Goal: Task Accomplishment & Management: Use online tool/utility

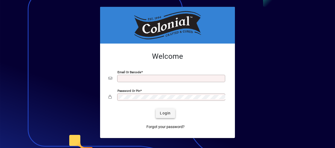
type input "**********"
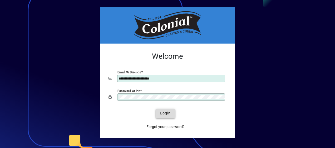
click at [164, 114] on span "Login" at bounding box center [165, 114] width 11 height 6
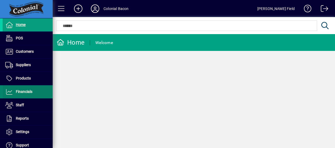
click at [31, 94] on span "Financials" at bounding box center [18, 92] width 30 height 6
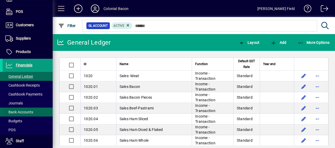
scroll to position [35, 0]
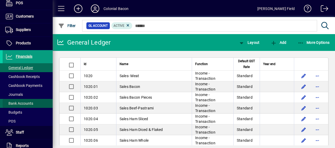
click at [35, 102] on span at bounding box center [28, 103] width 50 height 13
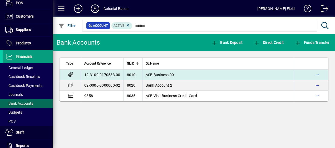
click at [95, 74] on td "12-3109-0170533-00" at bounding box center [102, 75] width 43 height 11
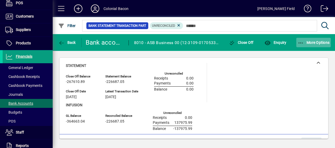
click at [318, 41] on span "More Options" at bounding box center [313, 43] width 32 height 4
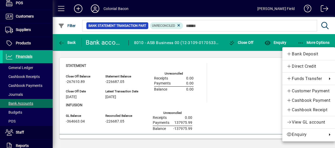
click at [255, 73] on div at bounding box center [167, 74] width 335 height 148
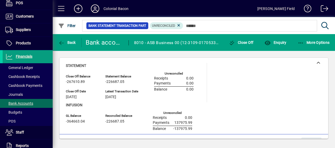
scroll to position [12, 0]
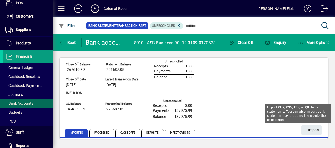
click at [305, 123] on div "Import OFX, CSV, TSV, or QIF bank statements. You can also import bank statemen…" at bounding box center [298, 113] width 66 height 19
click at [307, 130] on span "Import" at bounding box center [311, 130] width 16 height 9
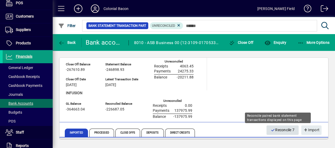
click at [282, 130] on span "Reconcile 7" at bounding box center [282, 130] width 24 height 9
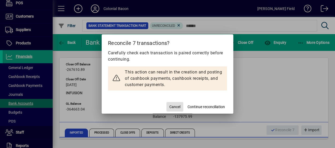
click at [262, 89] on div at bounding box center [167, 74] width 335 height 148
click at [171, 104] on span "button" at bounding box center [174, 107] width 17 height 13
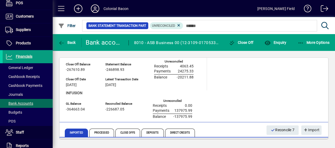
scroll to position [0, 0]
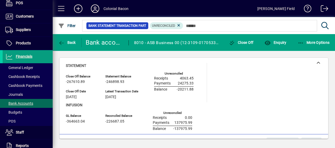
drag, startPoint x: 334, startPoint y: 105, endPoint x: 330, endPoint y: 124, distance: 19.1
click at [330, 124] on div "Close Off Balance -267610.89 Statement Balance -246898.93 GL Balance -364663.04…" at bounding box center [194, 98] width 282 height 95
drag, startPoint x: 244, startPoint y: 97, endPoint x: 239, endPoint y: 85, distance: 12.7
click at [239, 85] on div "Statement Close Off Balance -267610.89 Close Off Date 07/10/2025 Statement Bala…" at bounding box center [194, 97] width 256 height 69
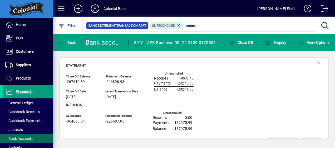
scroll to position [12, 0]
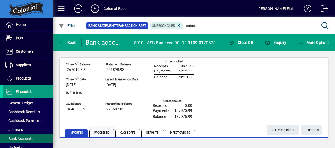
click at [103, 133] on span "Processed" at bounding box center [101, 133] width 25 height 8
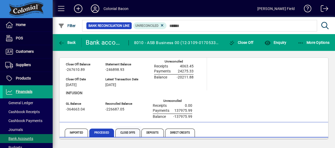
click at [129, 133] on span "Close Offs" at bounding box center [127, 133] width 25 height 8
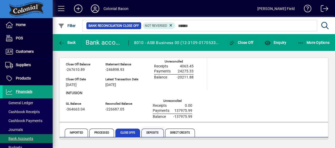
click at [152, 133] on span "Deposits" at bounding box center [152, 133] width 22 height 8
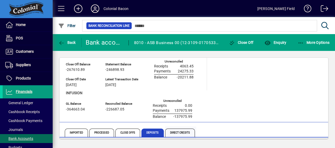
click at [178, 130] on span "Direct Credits" at bounding box center [180, 133] width 30 height 8
click at [75, 133] on span "Imported" at bounding box center [76, 133] width 23 height 8
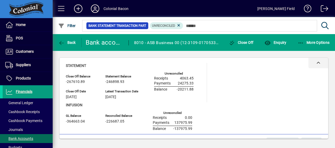
click at [316, 62] on icon at bounding box center [318, 63] width 4 height 4
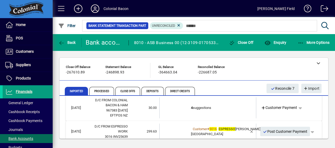
scroll to position [3, 0]
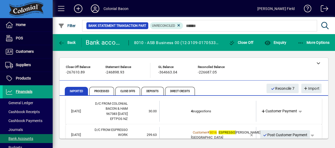
click at [200, 115] on td "4 suggestions" at bounding box center [208, 111] width 34 height 21
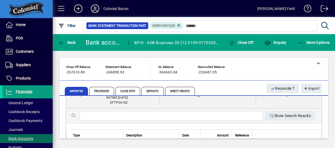
scroll to position [22, 0]
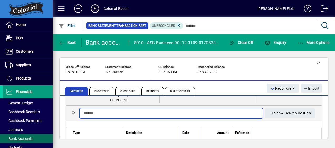
click at [195, 117] on input "text" at bounding box center [171, 113] width 175 height 6
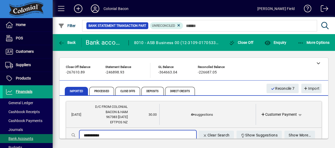
scroll to position [19, 0]
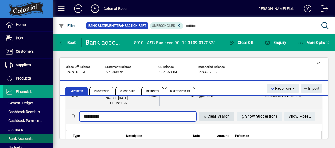
type input "**********"
click at [218, 121] on span "Clear Search" at bounding box center [216, 116] width 27 height 9
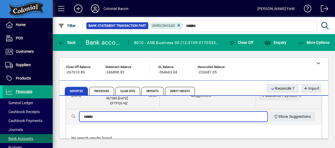
click at [277, 98] on span "Customer Payment" at bounding box center [278, 96] width 36 height 6
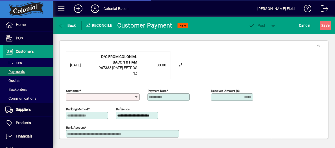
scroll to position [7, 0]
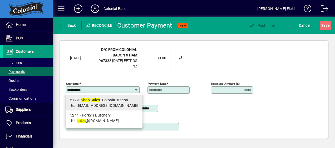
click at [113, 99] on div "5199 - Shop Sales - Colonial Bacon" at bounding box center [104, 101] width 68 height 6
type input "**********"
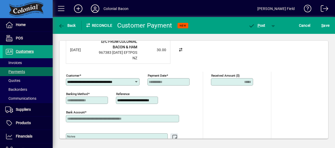
scroll to position [0, 0]
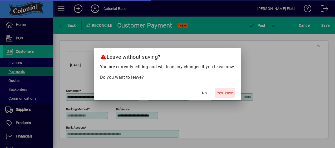
click at [229, 92] on span "Yes, leave" at bounding box center [225, 93] width 16 height 6
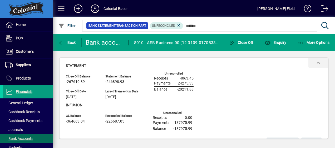
click at [316, 62] on icon at bounding box center [318, 63] width 4 height 4
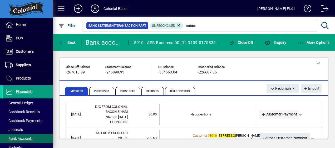
click at [287, 117] on span "Customer Payment" at bounding box center [279, 115] width 36 height 6
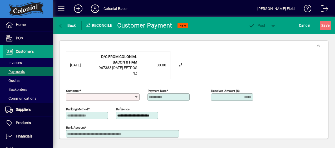
scroll to position [13, 0]
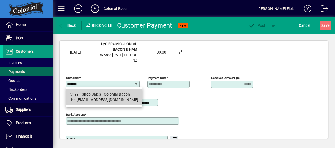
click at [110, 96] on div "5199 - Shop Sales - Colonial Bacon" at bounding box center [104, 95] width 68 height 6
type input "**********"
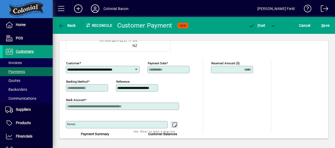
scroll to position [0, 0]
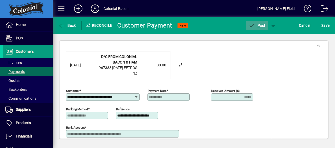
click at [260, 24] on span "P ost" at bounding box center [256, 25] width 17 height 4
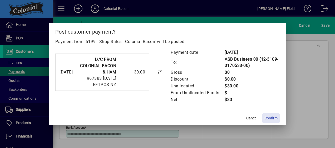
click at [276, 118] on span "Confirm" at bounding box center [270, 119] width 13 height 6
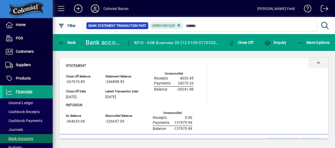
click at [316, 61] on icon at bounding box center [318, 63] width 4 height 4
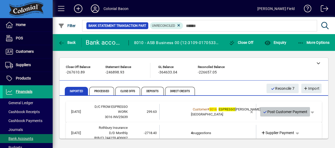
click at [274, 111] on span "Post Customer Payment" at bounding box center [284, 112] width 45 height 9
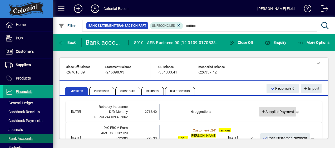
click at [278, 112] on span "Supplier Payment" at bounding box center [277, 112] width 33 height 6
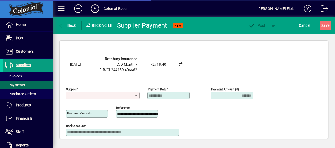
scroll to position [12, 0]
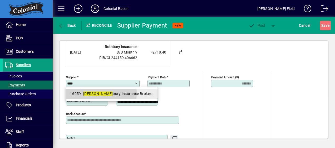
click at [84, 94] on em "Roth" at bounding box center [98, 94] width 30 height 4
type input "**********"
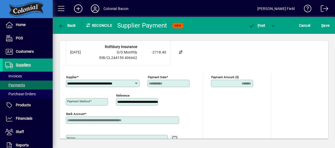
type input "**********"
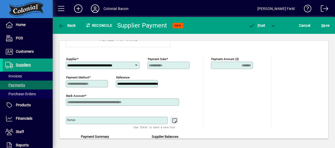
scroll to position [0, 0]
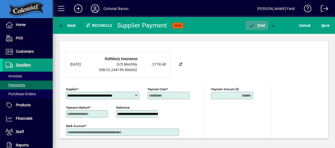
click at [259, 24] on span "P" at bounding box center [258, 25] width 2 height 4
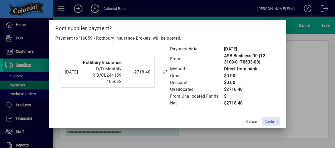
click at [273, 120] on span "Confirm" at bounding box center [270, 122] width 13 height 6
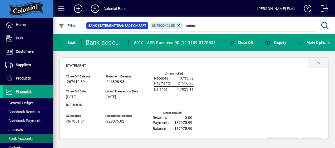
click at [316, 62] on div at bounding box center [318, 63] width 20 height 11
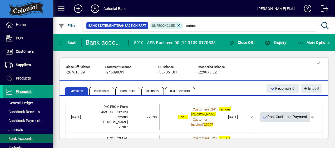
click at [279, 113] on span "Post Customer Payment" at bounding box center [284, 117] width 45 height 9
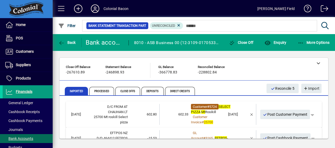
click at [209, 109] on span "5724" at bounding box center [212, 107] width 7 height 4
click at [309, 118] on span "button" at bounding box center [312, 114] width 13 height 13
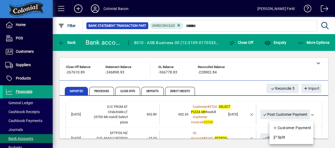
click at [281, 102] on div at bounding box center [167, 74] width 335 height 148
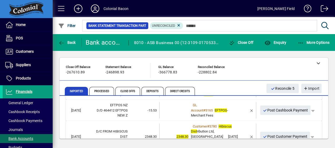
scroll to position [30, 0]
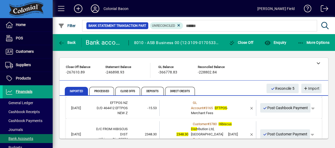
click at [225, 115] on td at bounding box center [236, 108] width 22 height 16
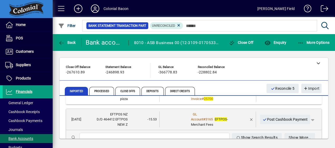
scroll to position [27, 0]
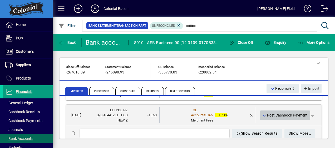
click at [282, 117] on span "Post Cashbook Payment" at bounding box center [284, 115] width 45 height 9
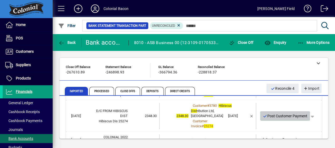
click at [285, 121] on span "Post Customer Payment" at bounding box center [284, 116] width 45 height 9
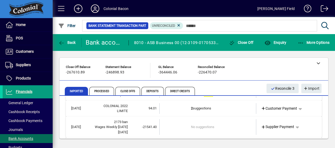
click at [208, 112] on td "2 suggestions" at bounding box center [208, 108] width 34 height 11
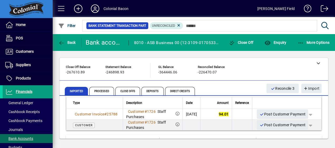
scroll to position [70, 0]
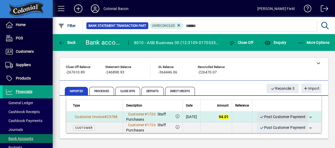
click at [271, 122] on span "Post Customer Payment" at bounding box center [282, 117] width 46 height 9
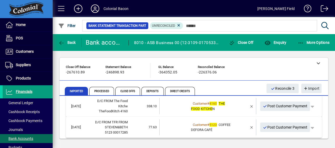
scroll to position [56, 0]
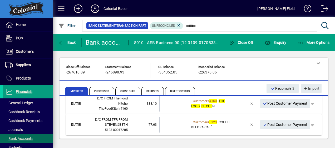
click at [208, 109] on div "Customer # 4160 THE FOOD KITCHE N" at bounding box center [208, 104] width 34 height 10
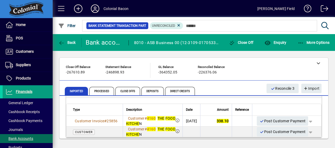
scroll to position [95, 0]
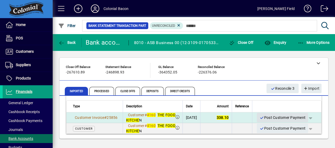
click at [276, 122] on span "Post Customer Payment" at bounding box center [282, 118] width 46 height 9
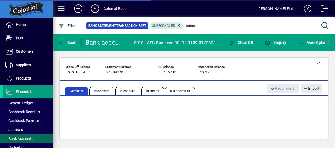
scroll to position [51, 0]
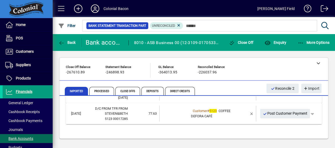
click at [211, 119] on div "Customer # 5123 COFFEE DEFORA CAFÉ" at bounding box center [208, 114] width 34 height 10
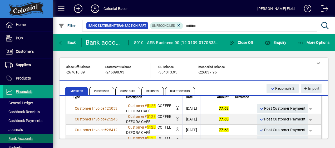
scroll to position [106, 0]
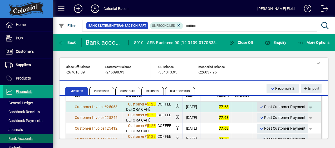
click at [275, 112] on span "Post Customer Payment" at bounding box center [282, 107] width 46 height 9
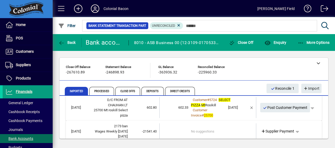
scroll to position [8, 0]
click at [218, 102] on em "SELECT" at bounding box center [224, 100] width 12 height 4
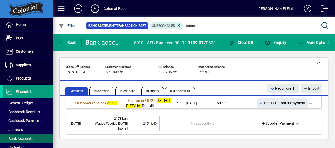
scroll to position [82, 0]
drag, startPoint x: 277, startPoint y: 119, endPoint x: 228, endPoint y: 127, distance: 49.8
click at [228, 127] on td at bounding box center [236, 124] width 22 height 16
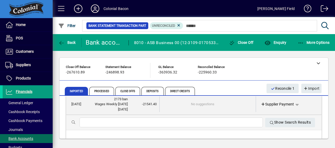
scroll to position [32, 0]
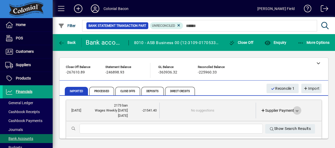
click at [295, 116] on span "button" at bounding box center [296, 110] width 13 height 13
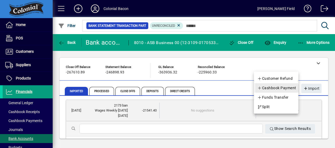
click at [294, 91] on span "Cashbook Payment" at bounding box center [276, 88] width 39 height 6
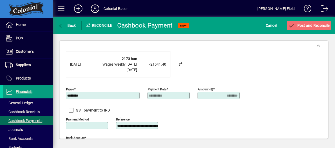
type input "**********"
type input "********"
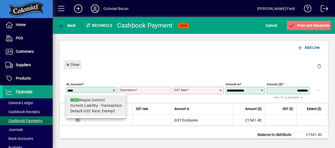
type input "****"
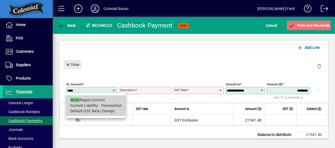
click at [87, 103] on span "Current Liability - Transaction" at bounding box center [96, 106] width 52 height 6
type input "**********"
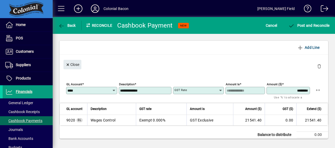
type input "******"
click at [311, 25] on span "Post and Reconcile" at bounding box center [308, 25] width 41 height 4
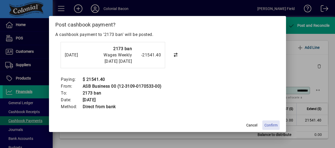
click at [270, 127] on span "Confirm" at bounding box center [270, 126] width 13 height 6
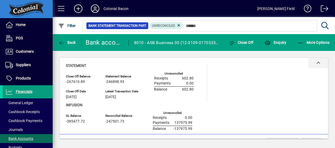
click at [316, 62] on icon at bounding box center [318, 63] width 4 height 4
